Goal: Transaction & Acquisition: Obtain resource

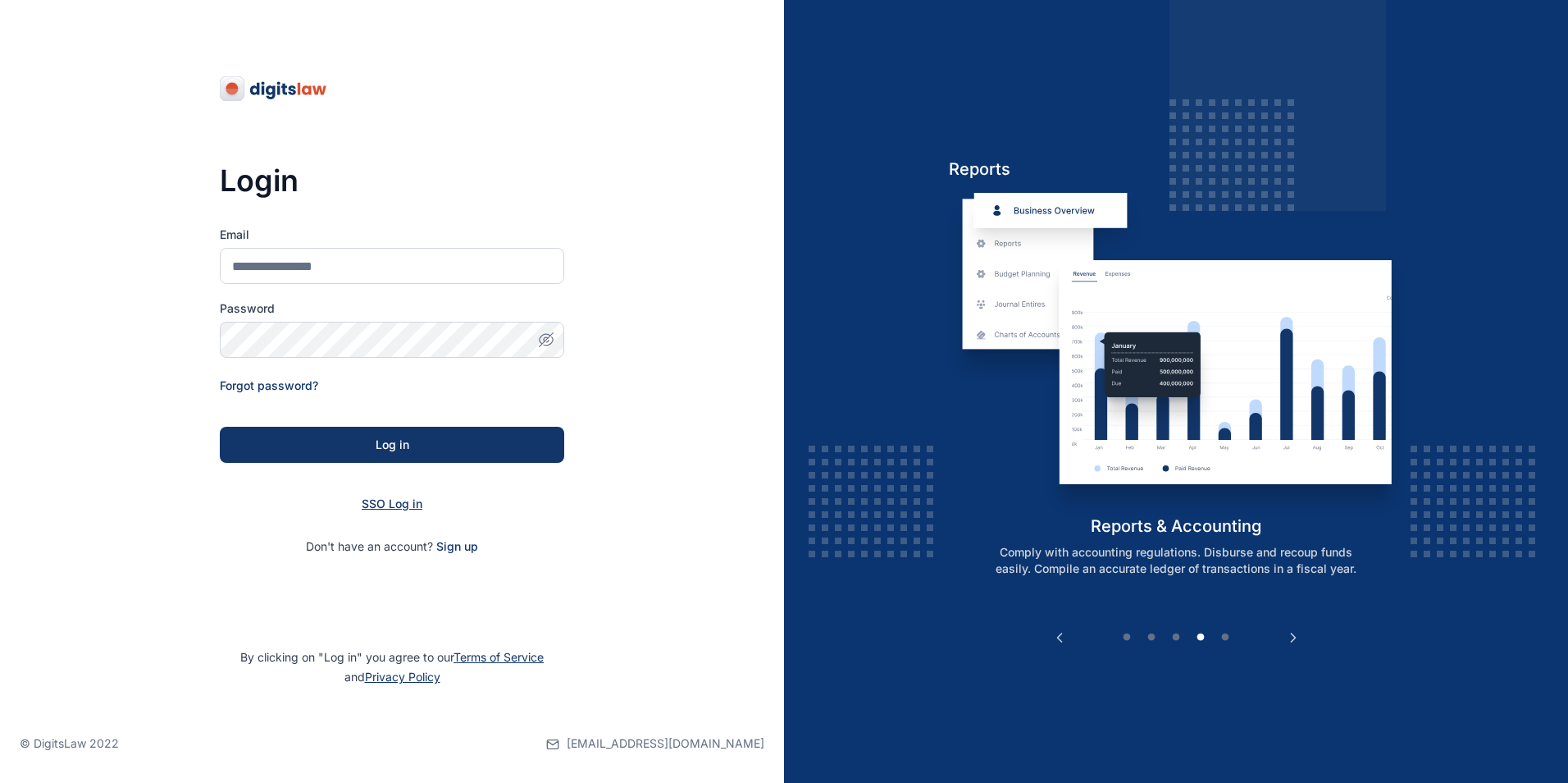
click at [381, 505] on span "SSO Log in" at bounding box center [391, 503] width 60 height 14
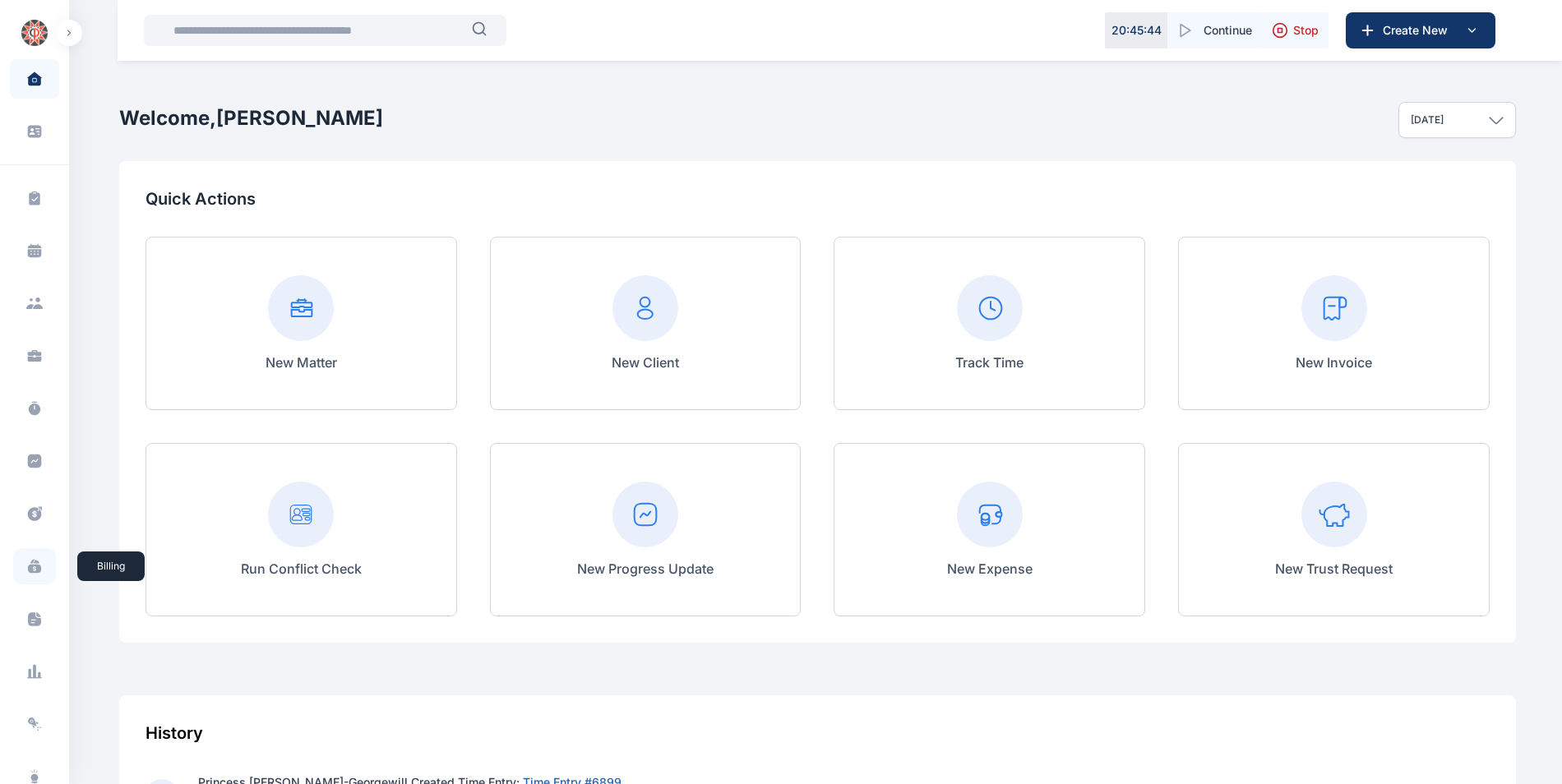
click at [32, 560] on icon at bounding box center [34, 566] width 16 height 16
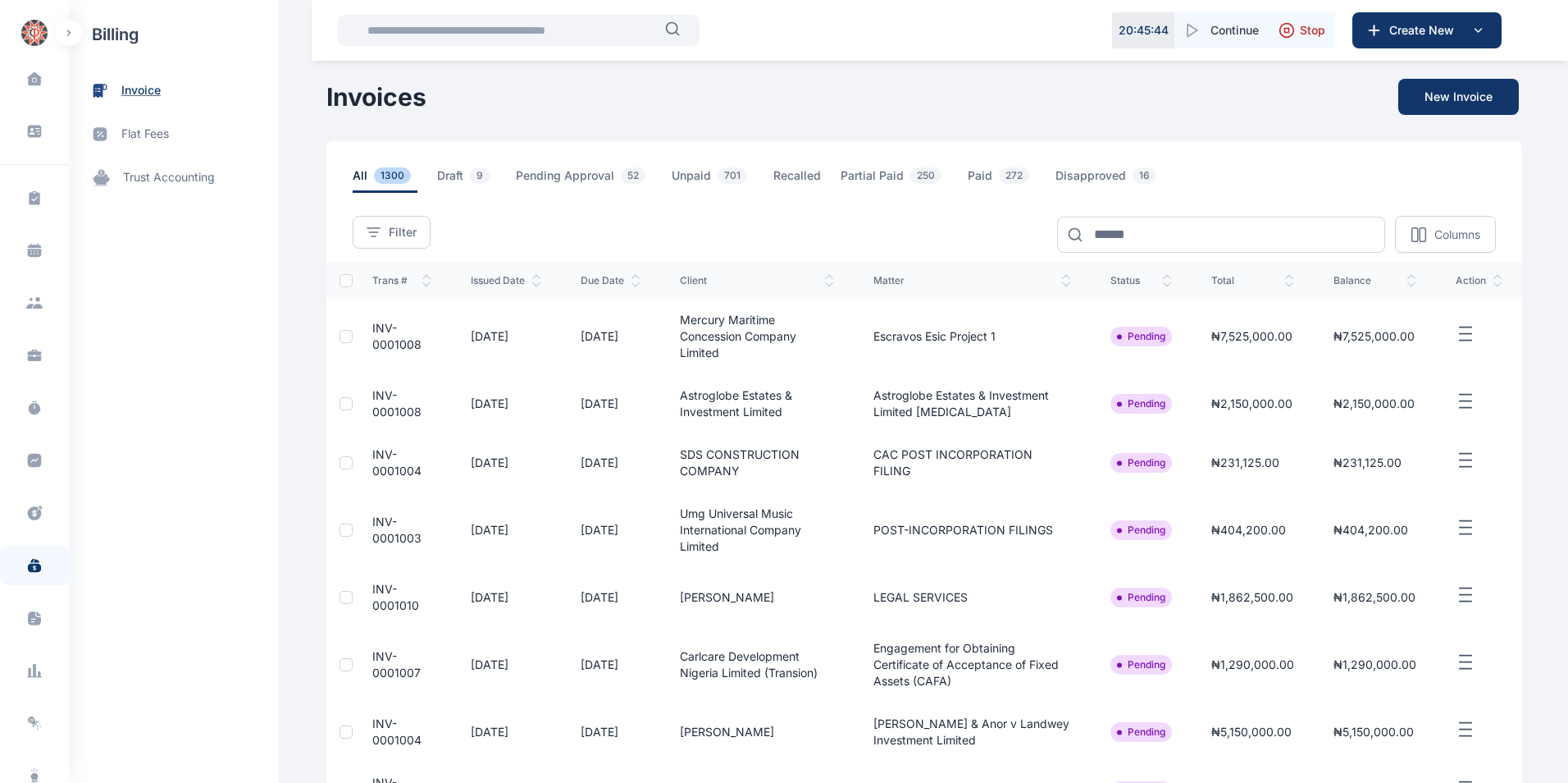
click at [134, 95] on span "invoice" at bounding box center [141, 91] width 39 height 17
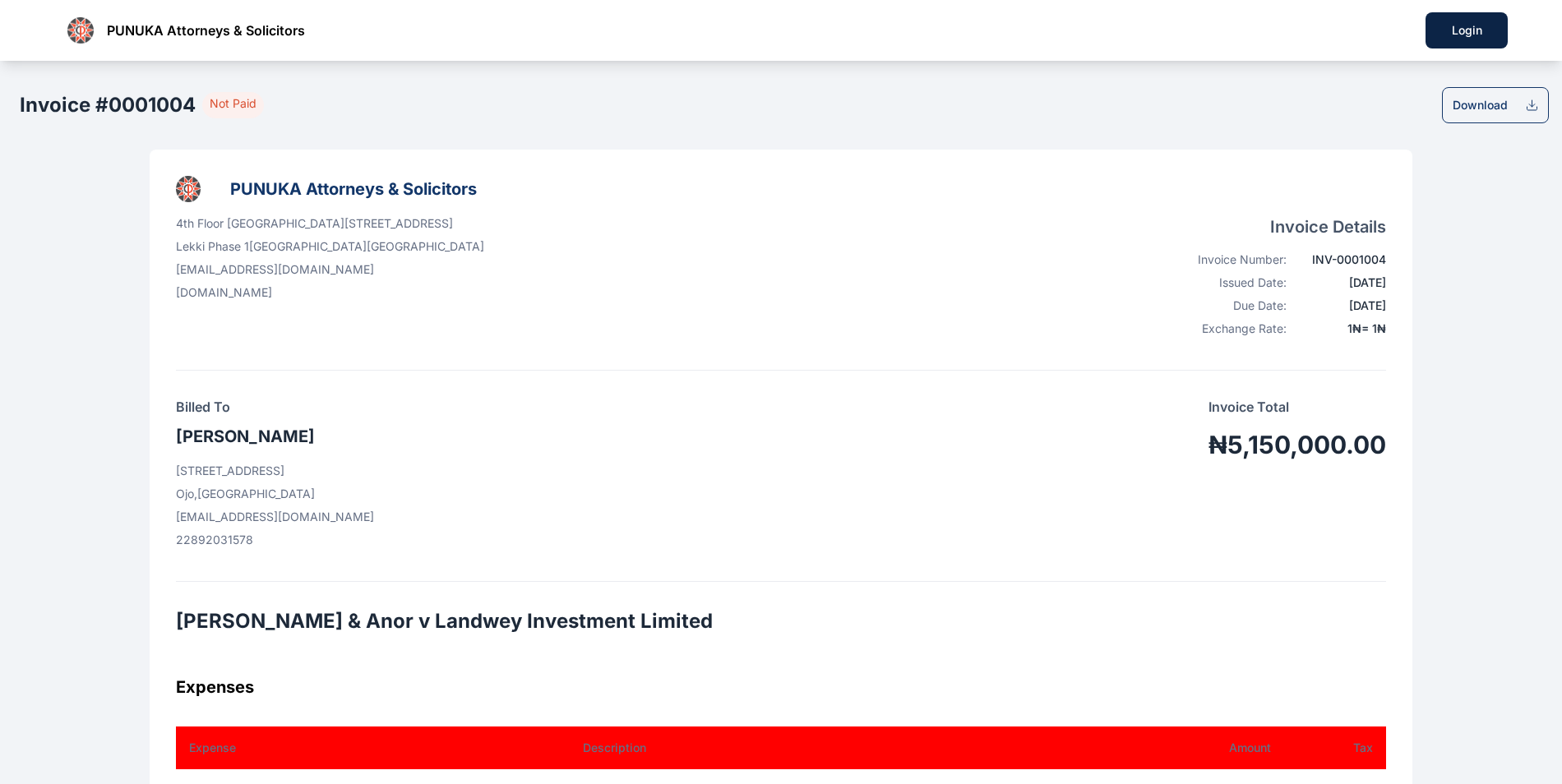
click at [1495, 112] on div "Download" at bounding box center [1479, 105] width 55 height 16
